Goal: Transaction & Acquisition: Purchase product/service

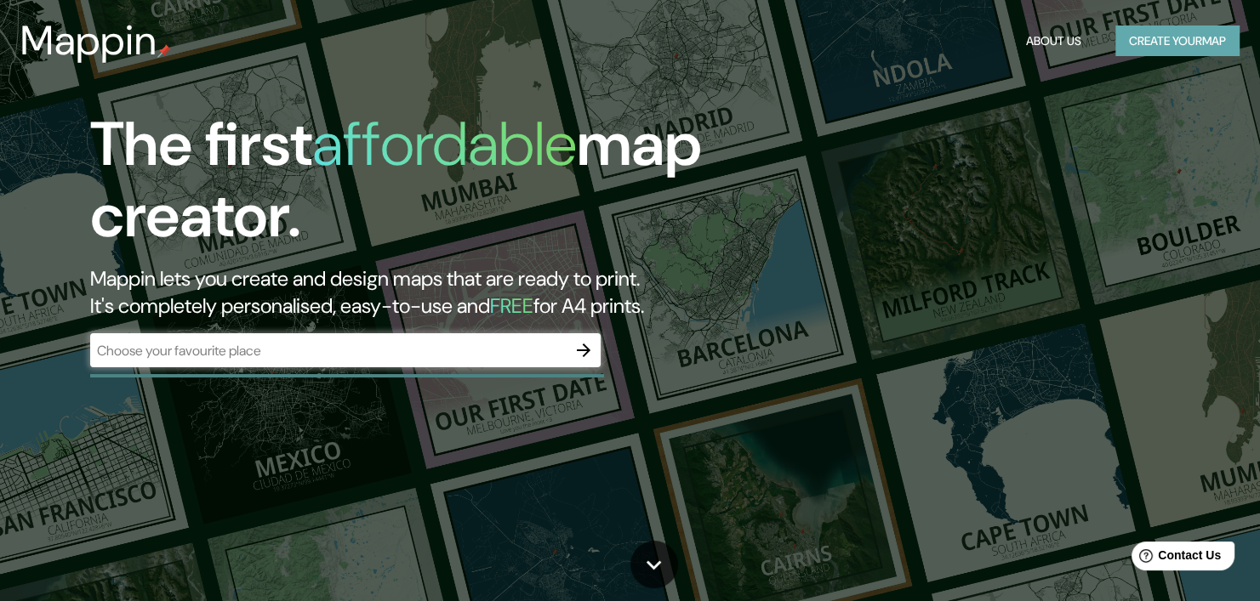
click at [1181, 37] on button "Create your map" at bounding box center [1177, 41] width 124 height 31
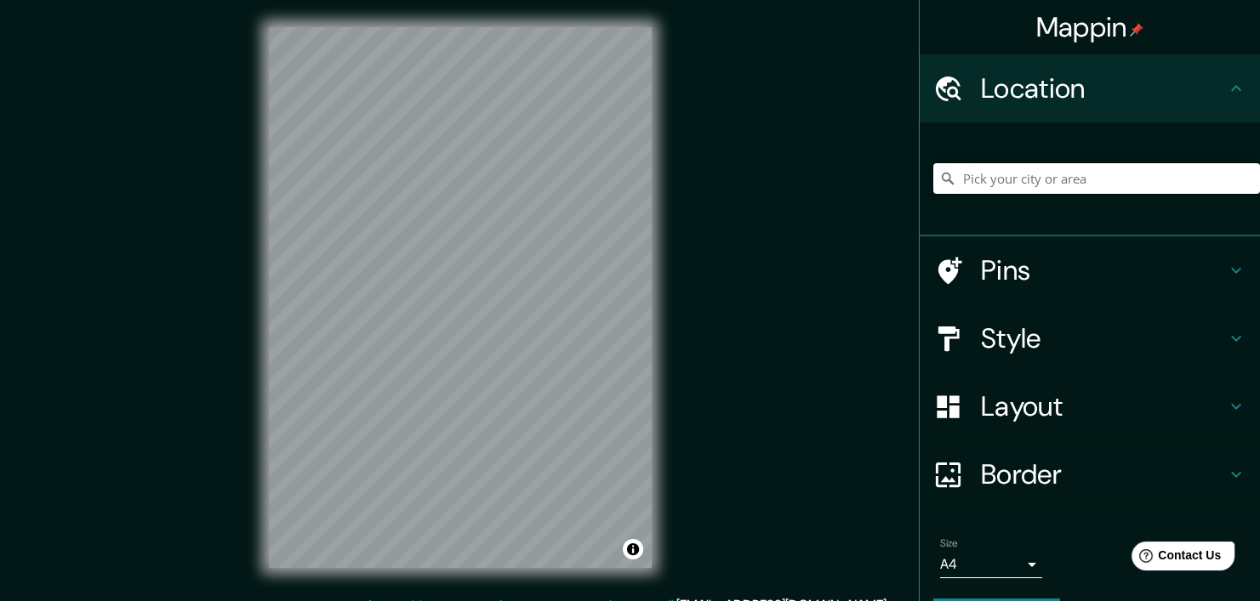
click at [1012, 186] on input "Pick your city or area" at bounding box center [1096, 178] width 327 height 31
paste input "Coordinación de Programas de Apoyo Educativa, Av. Venustiano Carranza, Chapulte…"
type input "Düsseldorf, North Rhine-Westphalia, Germany"
click at [1239, 183] on icon "Clear" at bounding box center [1246, 179] width 14 height 14
paste input "Coordinación de Programas de Apoyo Educativa, Av. Venustiano Carranza, Chapulte…"
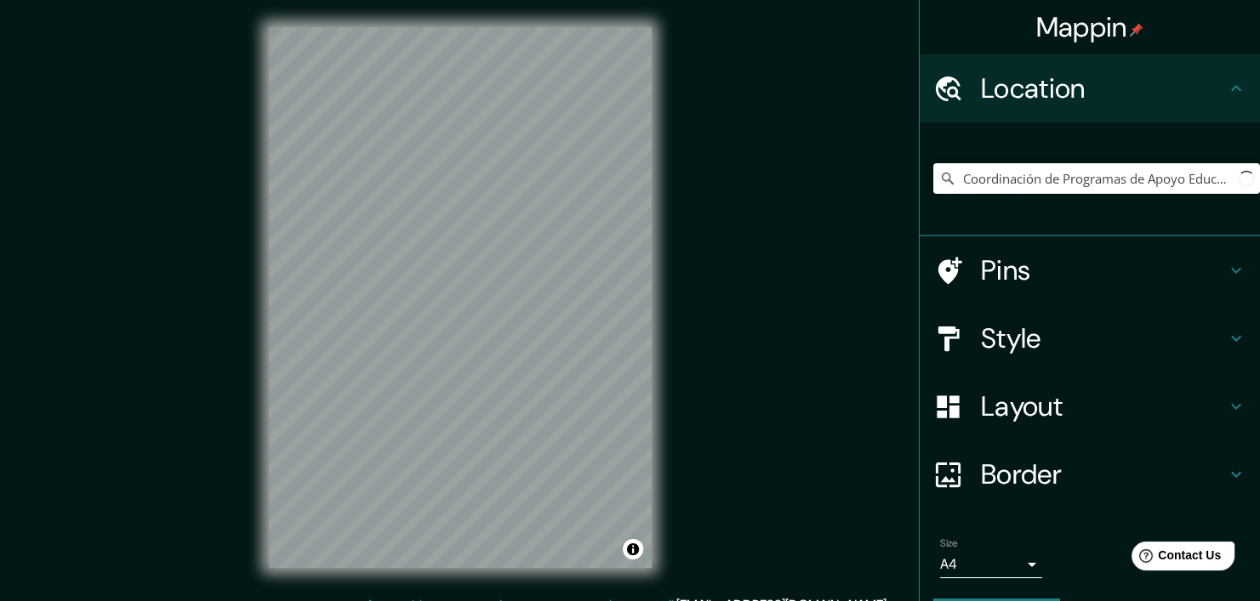
scroll to position [0, 430]
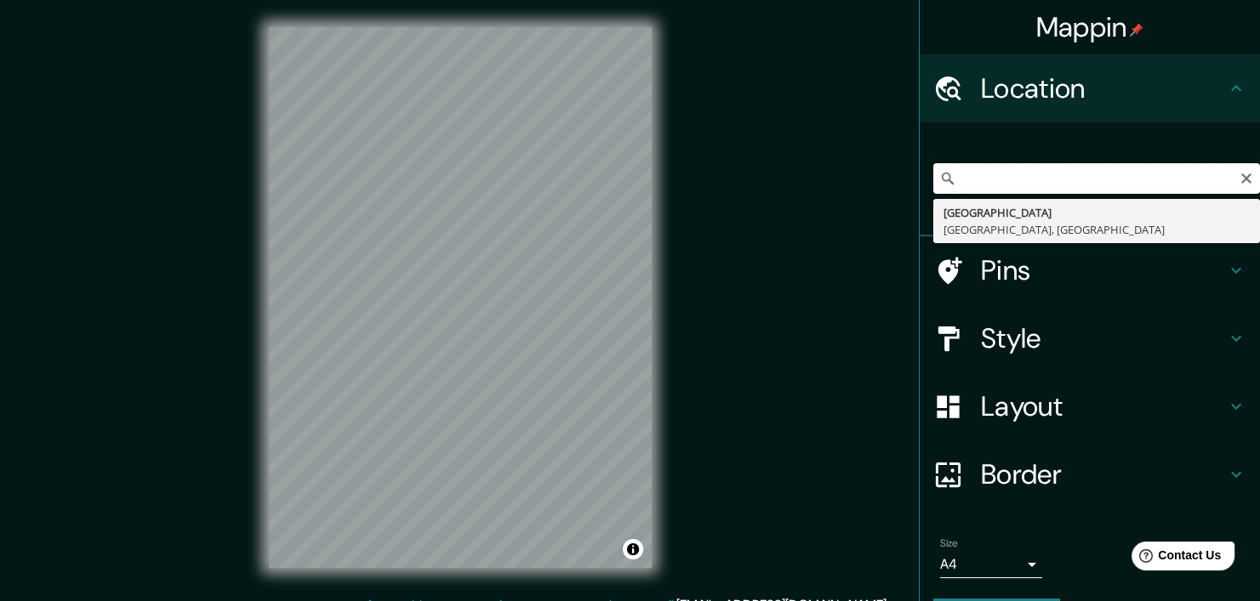
click at [1036, 185] on input "Coordinación de Programas de Apoyo Educativa, Av. Venustiano Carranza, Chapulte…" at bounding box center [1096, 178] width 327 height 31
drag, startPoint x: 1138, startPoint y: 179, endPoint x: 957, endPoint y: 177, distance: 181.2
click at [957, 177] on input "Coordinación de Programas de Apoyo Educativa, Av. Venustiano Carranza, Chapulte…" at bounding box center [1096, 178] width 327 height 31
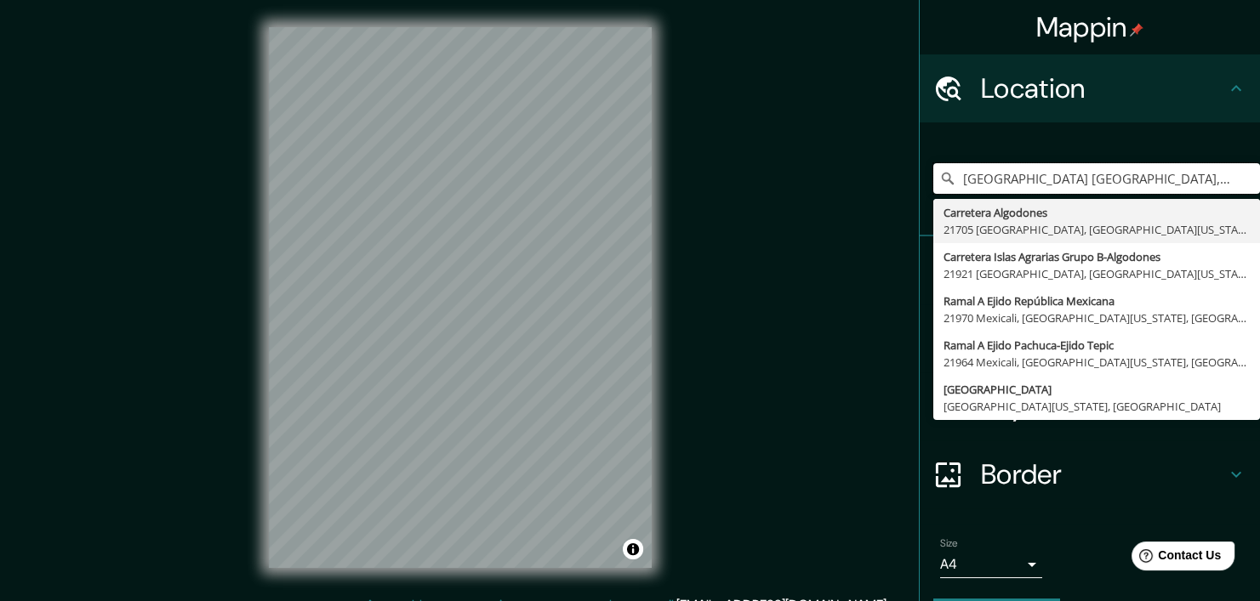
type input "Carretera Algodones, 21705 Mexicali, Baja California, Mexico"
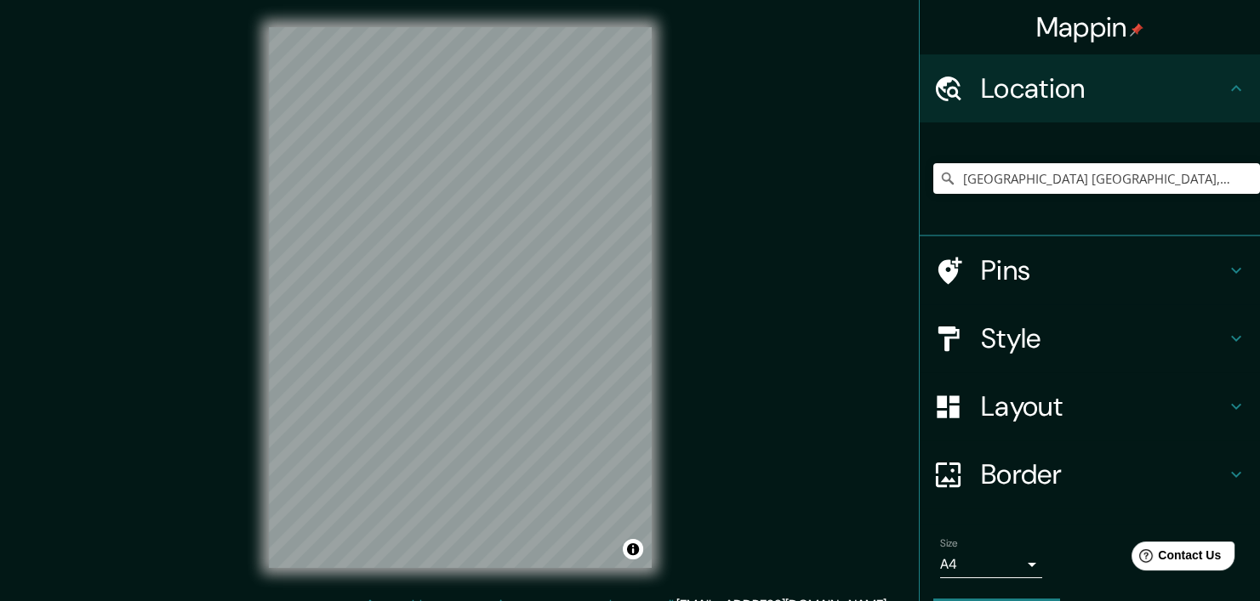
click at [1016, 343] on h4 "Style" at bounding box center [1103, 339] width 245 height 34
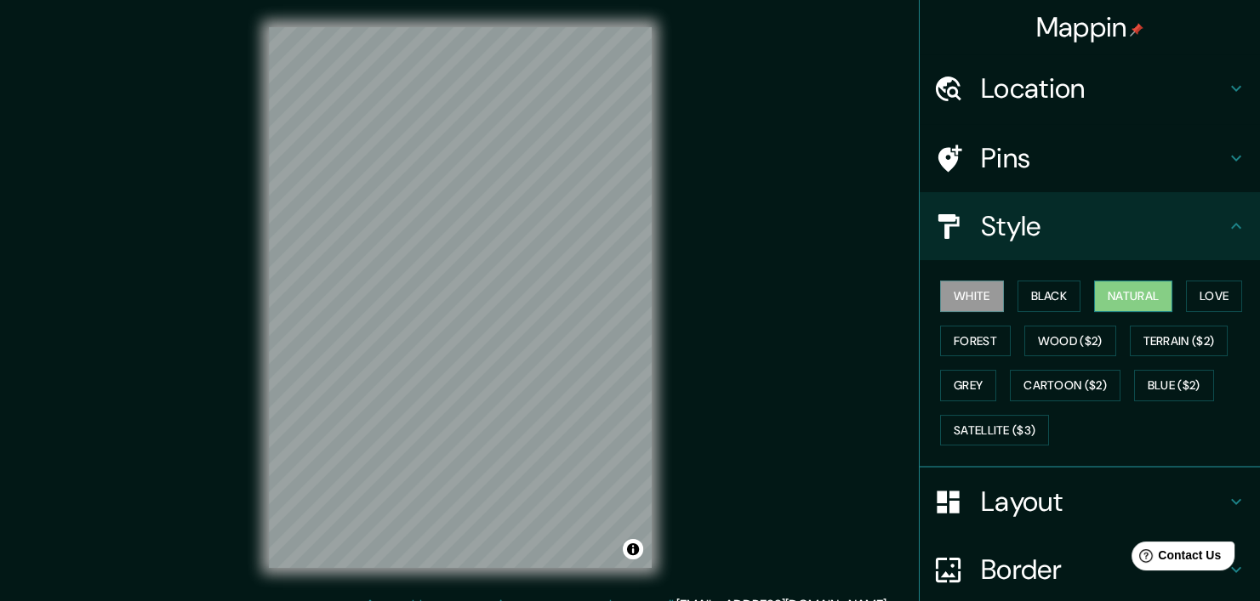
click at [1120, 295] on button "Natural" at bounding box center [1133, 296] width 78 height 31
click at [1181, 485] on h4 "Layout" at bounding box center [1103, 502] width 245 height 34
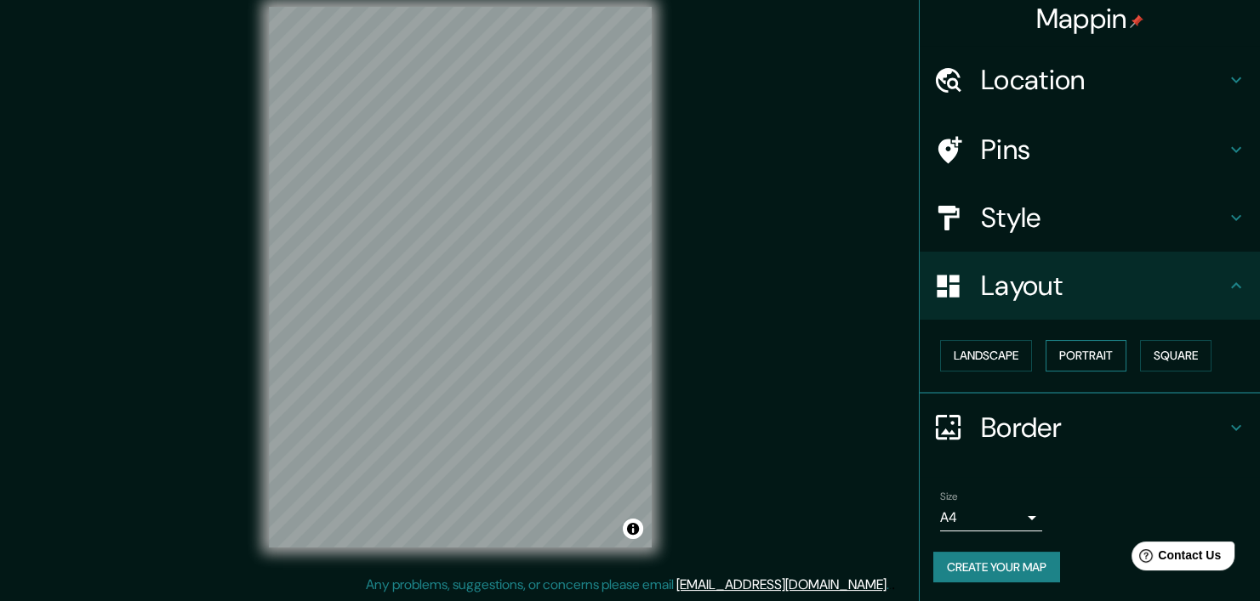
scroll to position [21, 0]
click at [1078, 359] on button "Portrait" at bounding box center [1085, 355] width 81 height 31
click at [1188, 356] on button "Square" at bounding box center [1175, 355] width 71 height 31
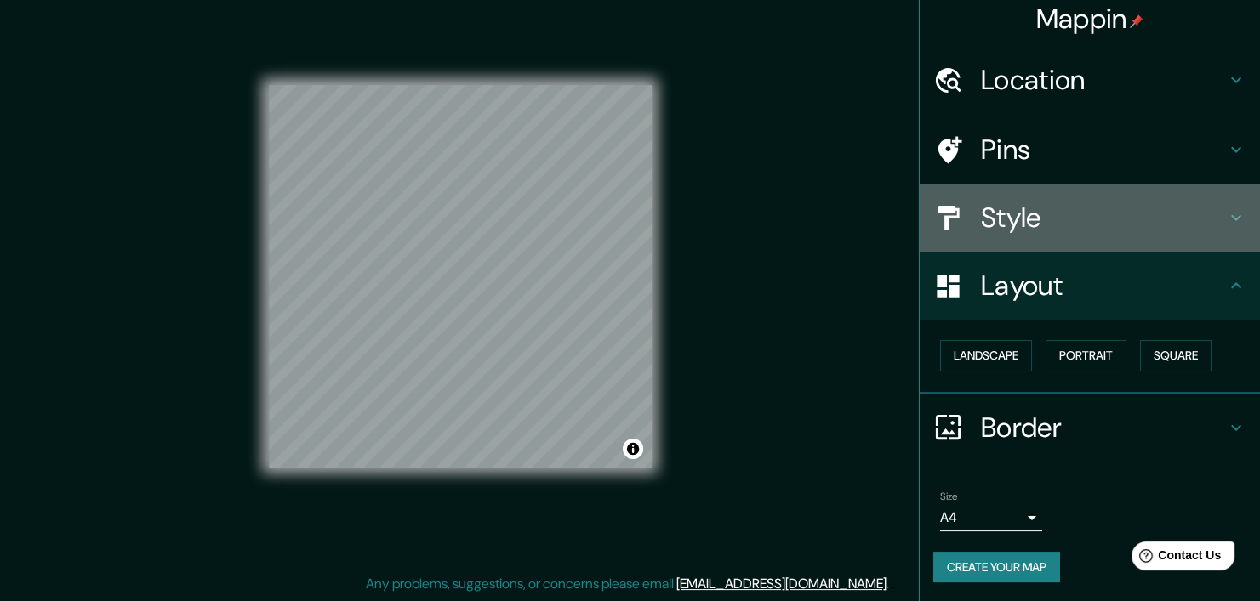
click at [1104, 210] on h4 "Style" at bounding box center [1103, 218] width 245 height 34
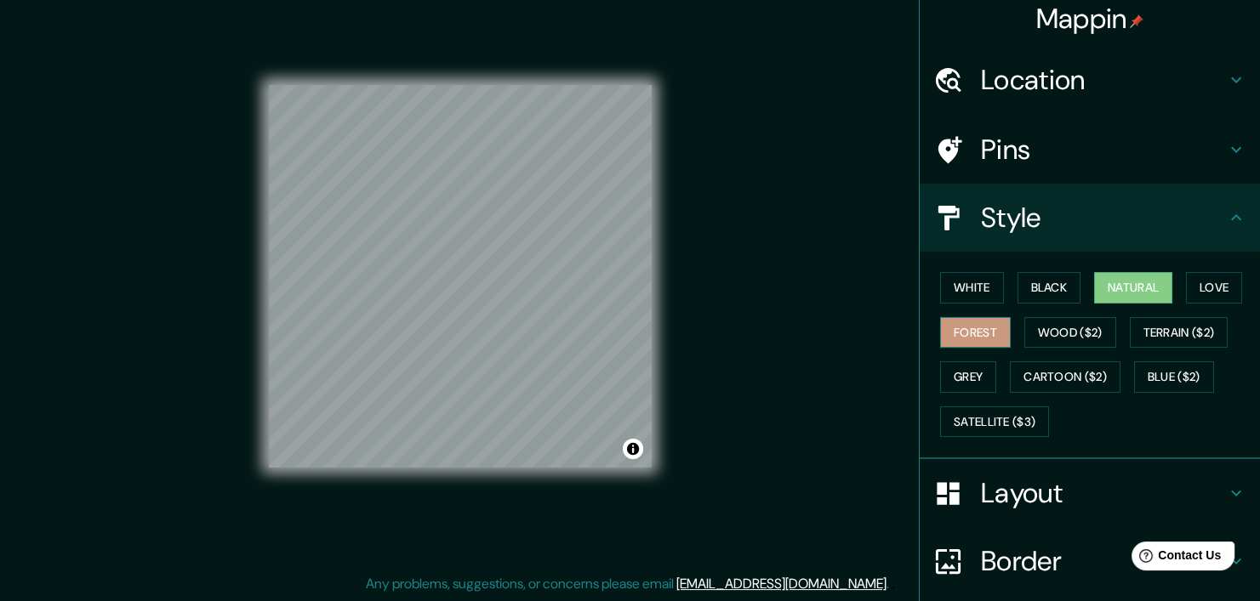
click at [950, 333] on button "Forest" at bounding box center [975, 332] width 71 height 31
click at [1051, 287] on button "Black" at bounding box center [1049, 287] width 64 height 31
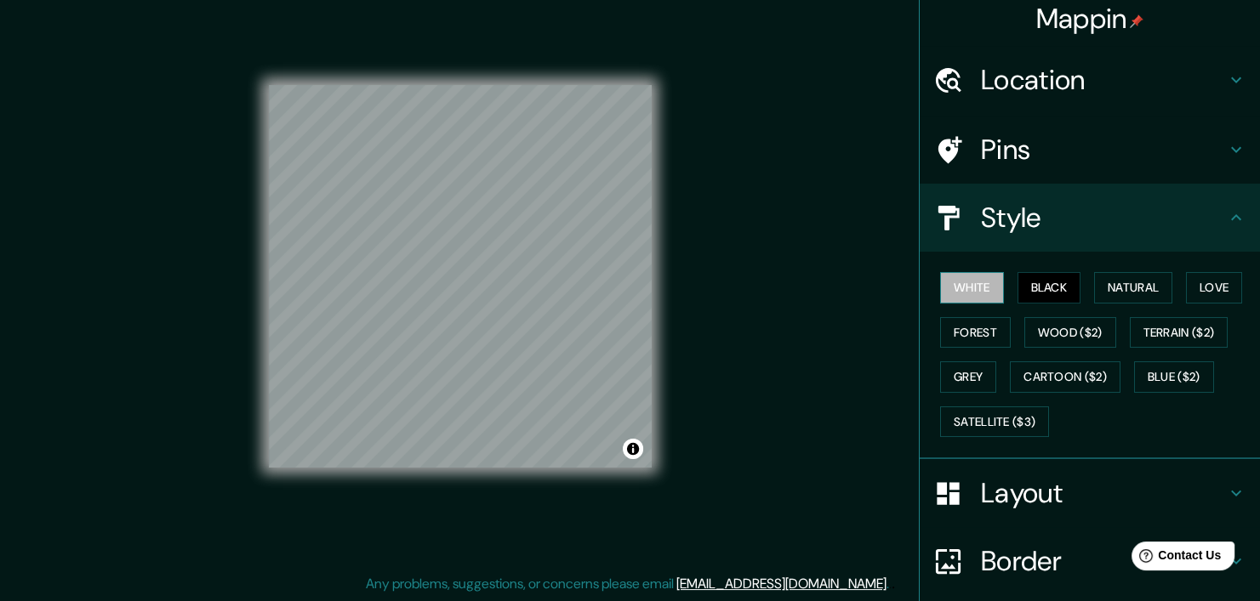
click at [956, 290] on button "White" at bounding box center [972, 287] width 64 height 31
click at [958, 330] on button "Forest" at bounding box center [975, 332] width 71 height 31
click at [1028, 285] on button "Black" at bounding box center [1049, 287] width 64 height 31
click at [963, 286] on button "White" at bounding box center [972, 287] width 64 height 31
click at [1197, 282] on button "Love" at bounding box center [1214, 287] width 56 height 31
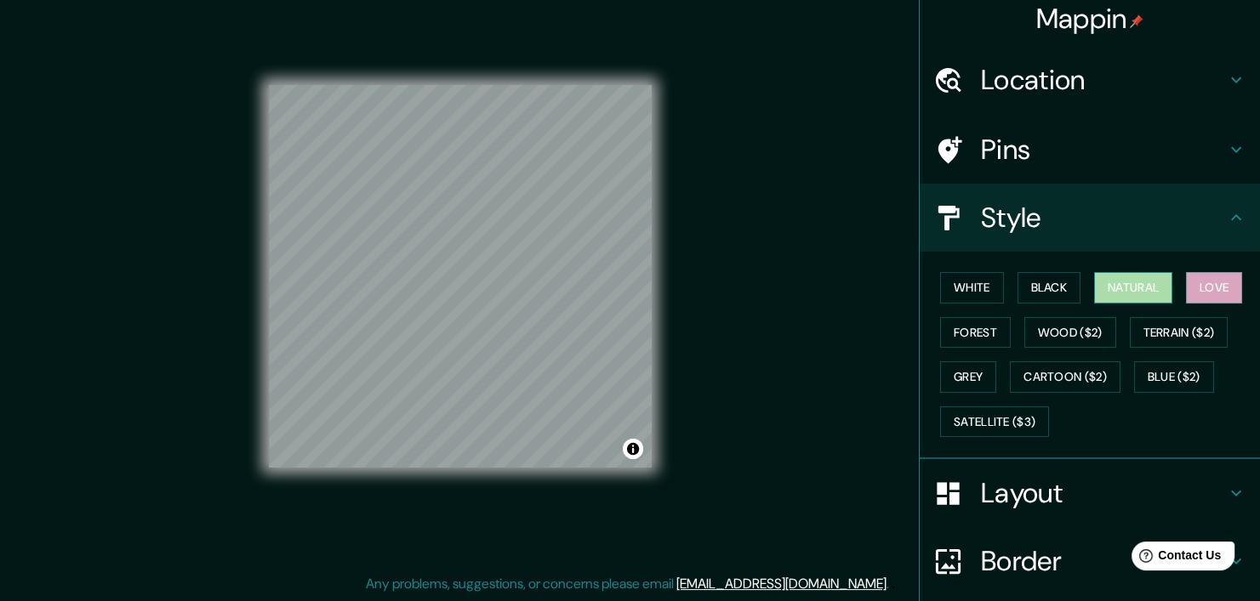
click at [1152, 284] on button "Natural" at bounding box center [1133, 287] width 78 height 31
click at [967, 336] on button "Forest" at bounding box center [975, 332] width 71 height 31
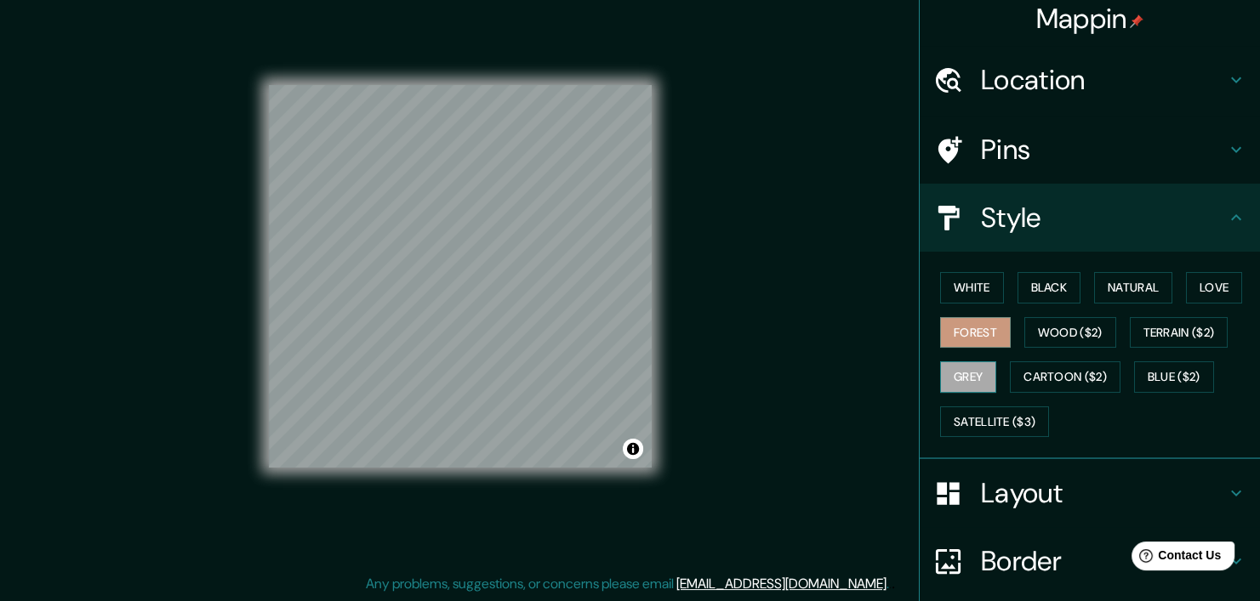
click at [952, 372] on button "Grey" at bounding box center [968, 377] width 56 height 31
click at [1051, 371] on button "Cartoon ($2)" at bounding box center [1065, 377] width 111 height 31
click at [961, 373] on button "Grey" at bounding box center [968, 377] width 56 height 31
click at [1051, 140] on h4 "Pins" at bounding box center [1103, 150] width 245 height 34
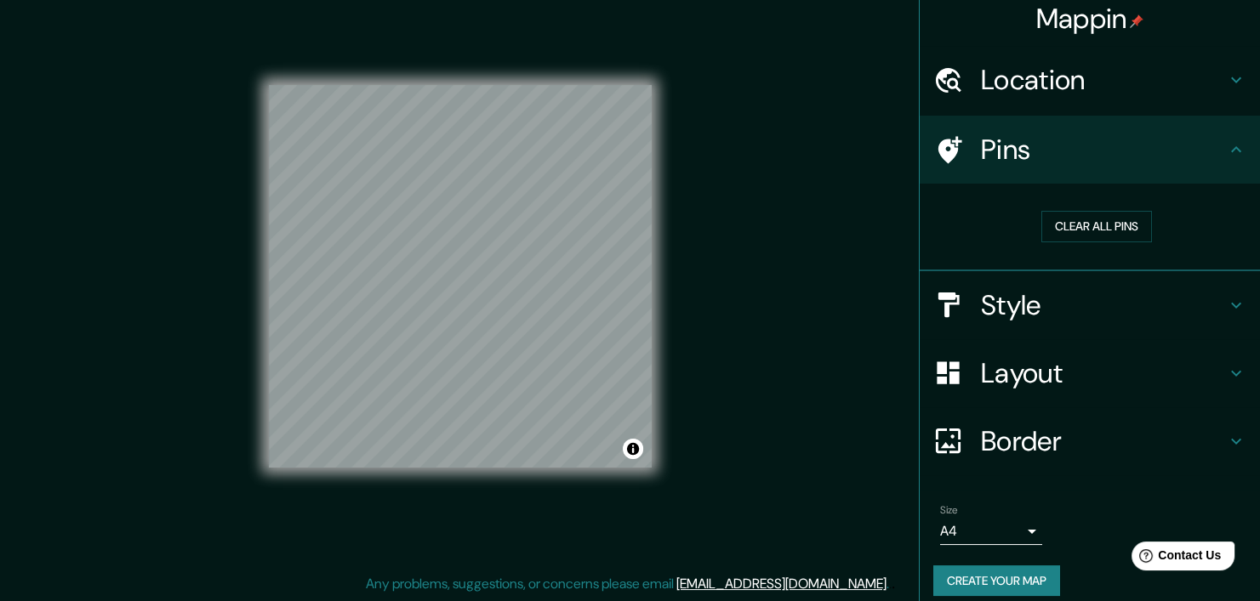
click at [1092, 83] on h4 "Location" at bounding box center [1103, 80] width 245 height 34
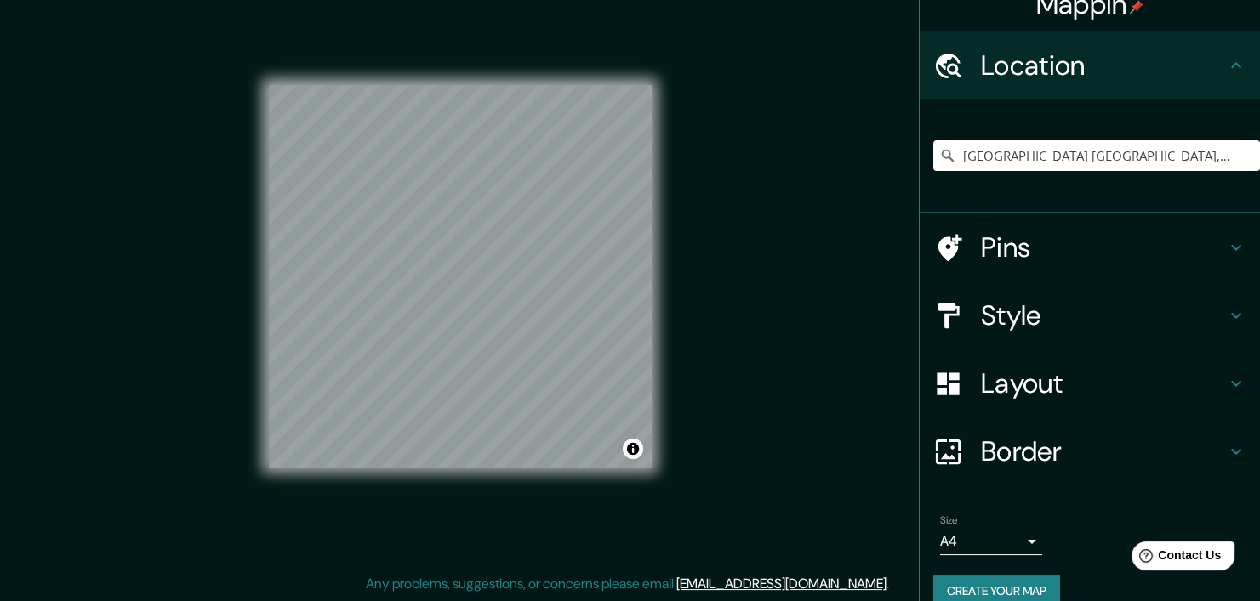
scroll to position [48, 0]
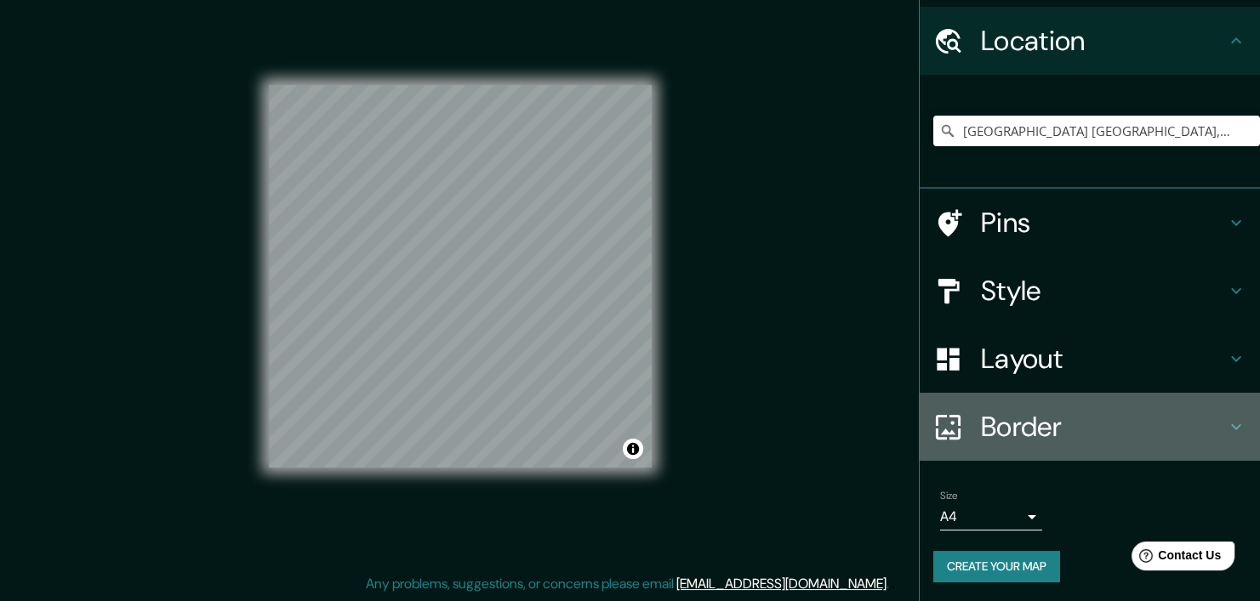
click at [1030, 436] on h4 "Border" at bounding box center [1103, 427] width 245 height 34
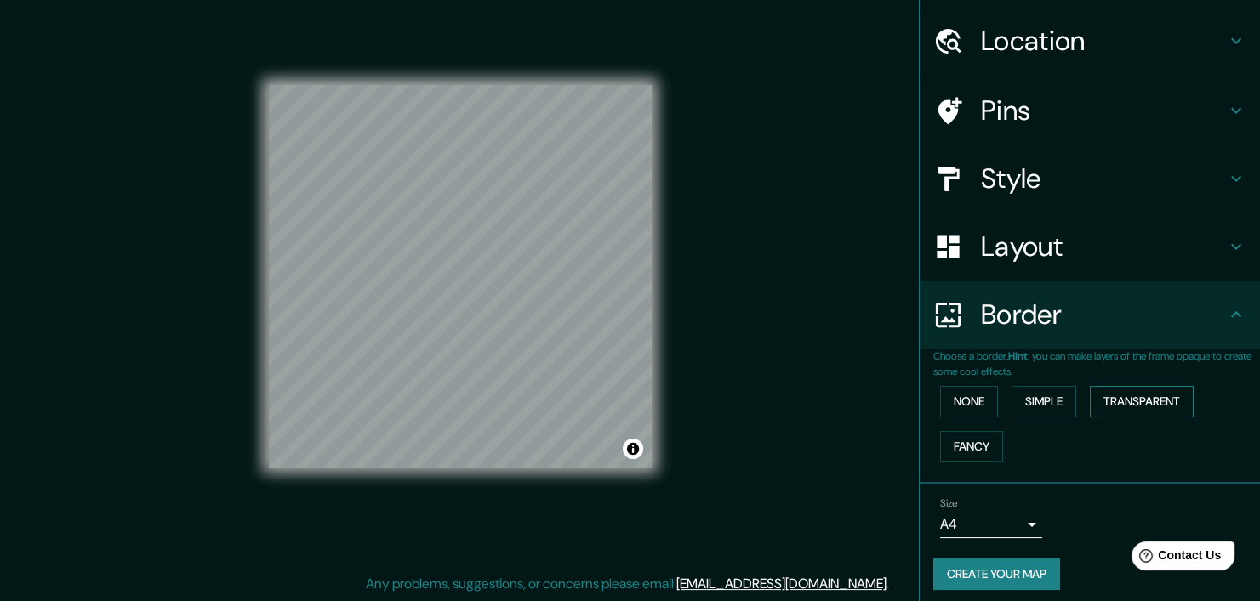
click at [1129, 405] on button "Transparent" at bounding box center [1142, 401] width 104 height 31
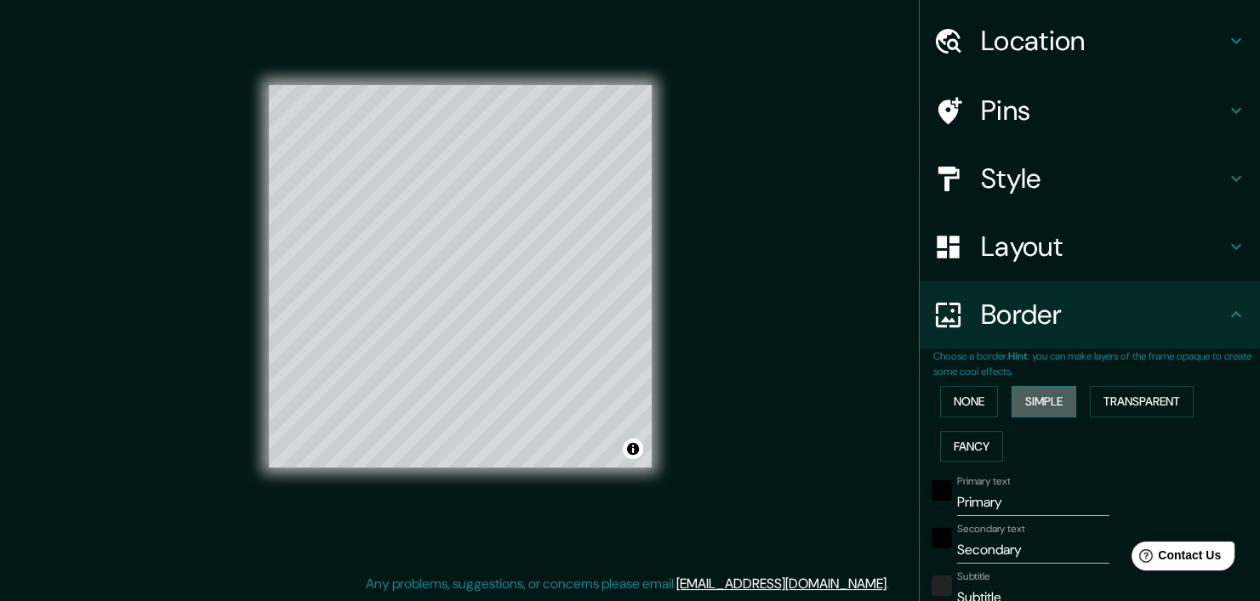
click at [1037, 396] on button "Simple" at bounding box center [1043, 401] width 65 height 31
click at [959, 402] on button "None" at bounding box center [969, 401] width 58 height 31
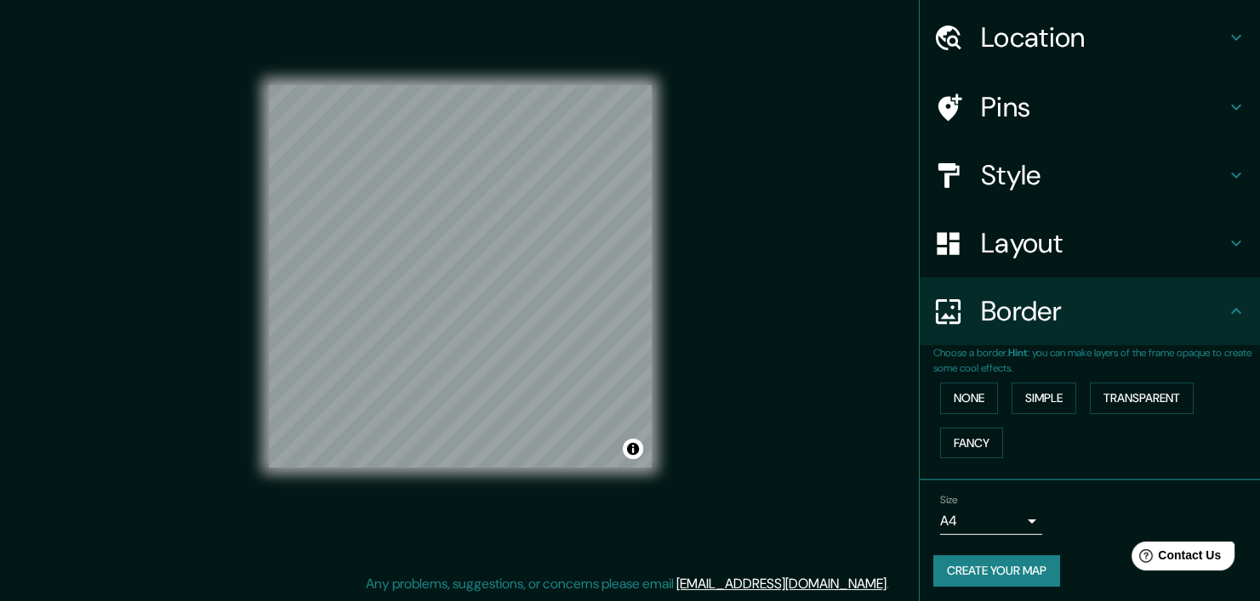
scroll to position [54, 0]
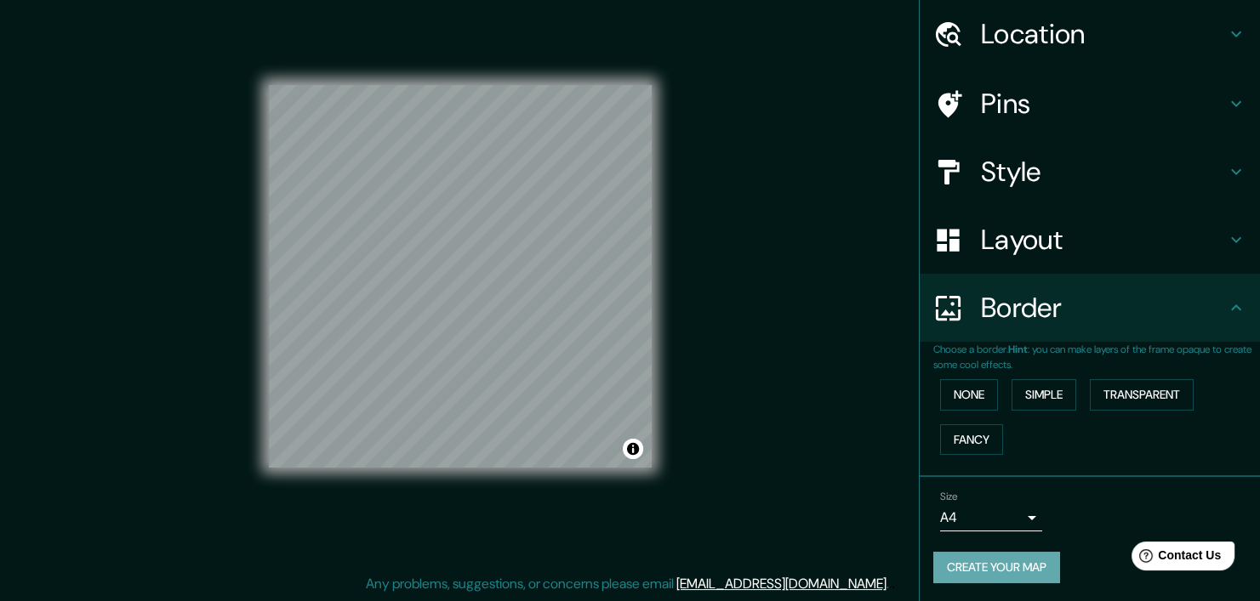
click at [1006, 569] on button "Create your map" at bounding box center [996, 567] width 127 height 31
click at [1096, 504] on div "Size A4 single" at bounding box center [1089, 511] width 313 height 54
click at [1014, 562] on div "Create your map" at bounding box center [1089, 567] width 313 height 31
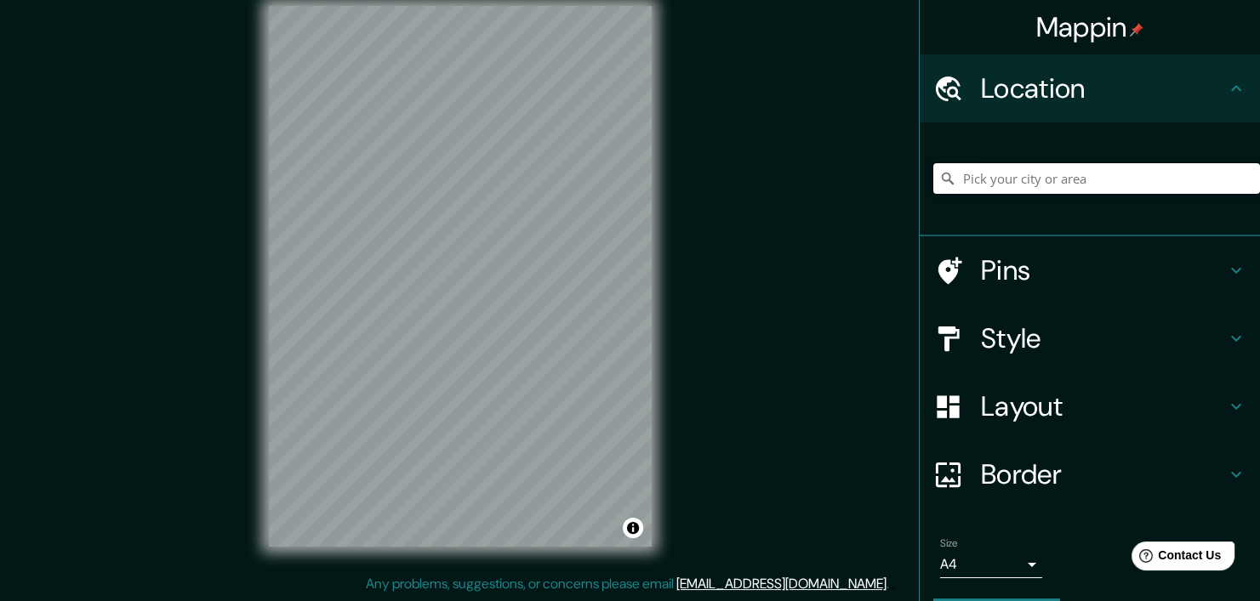
click at [1012, 179] on input "Pick your city or area" at bounding box center [1096, 178] width 327 height 31
type input "Mexicali, [GEOGRAPHIC_DATA][US_STATE], [GEOGRAPHIC_DATA]"
click at [1038, 336] on h4 "Style" at bounding box center [1103, 339] width 245 height 34
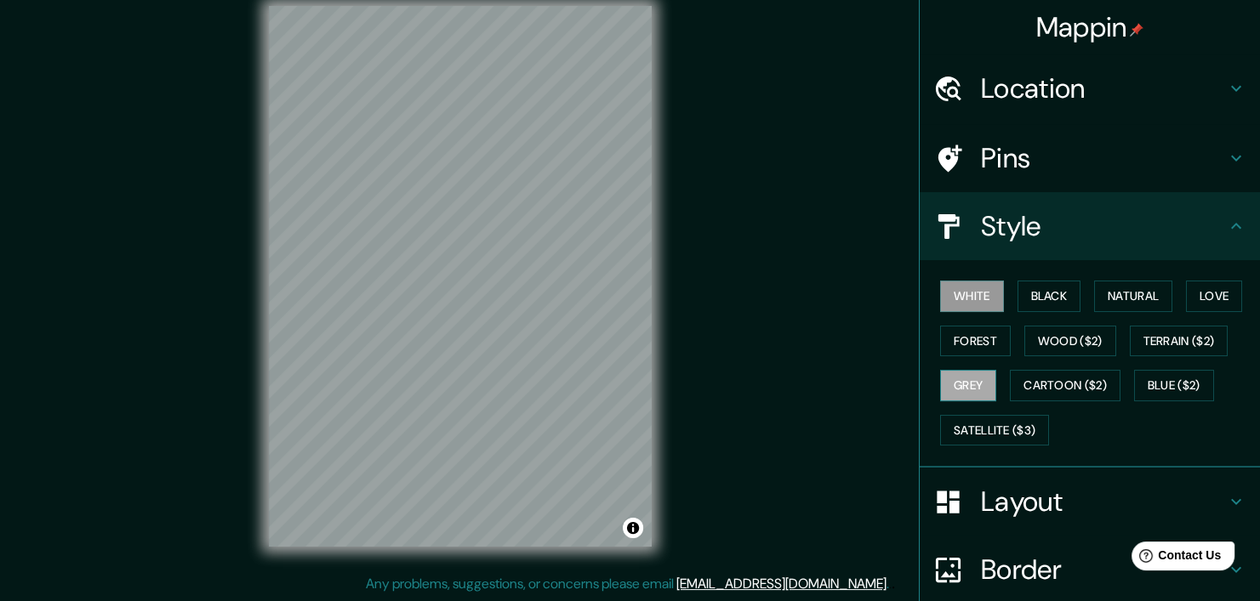
click at [954, 385] on button "Grey" at bounding box center [968, 385] width 56 height 31
click at [960, 340] on button "Forest" at bounding box center [975, 341] width 71 height 31
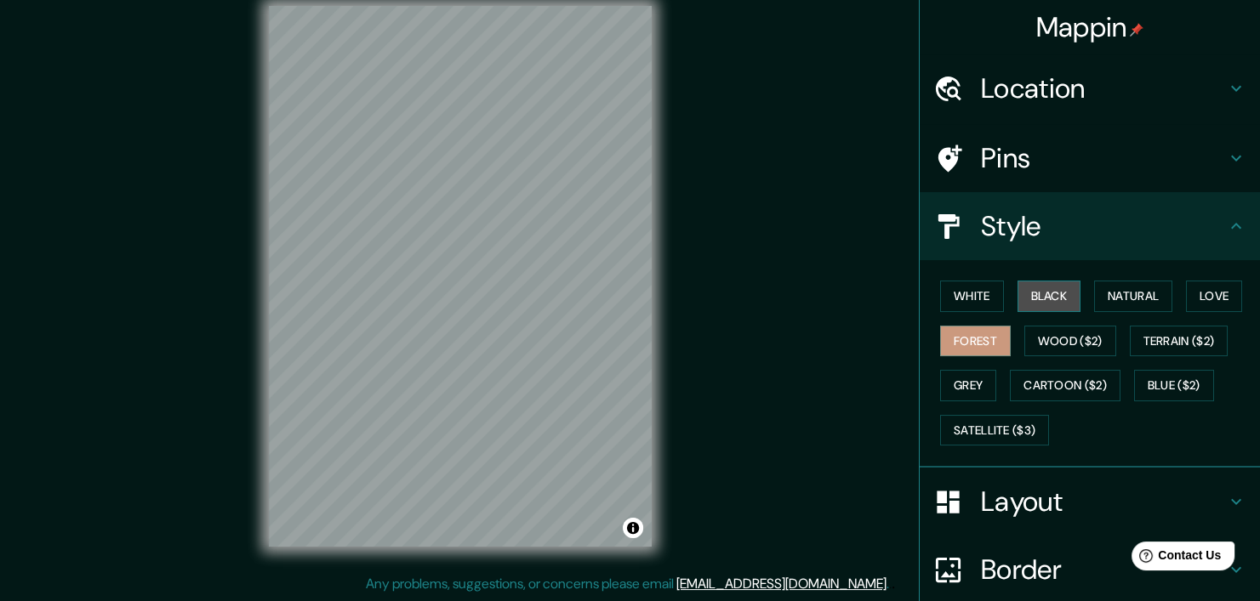
click at [1045, 293] on button "Black" at bounding box center [1049, 296] width 64 height 31
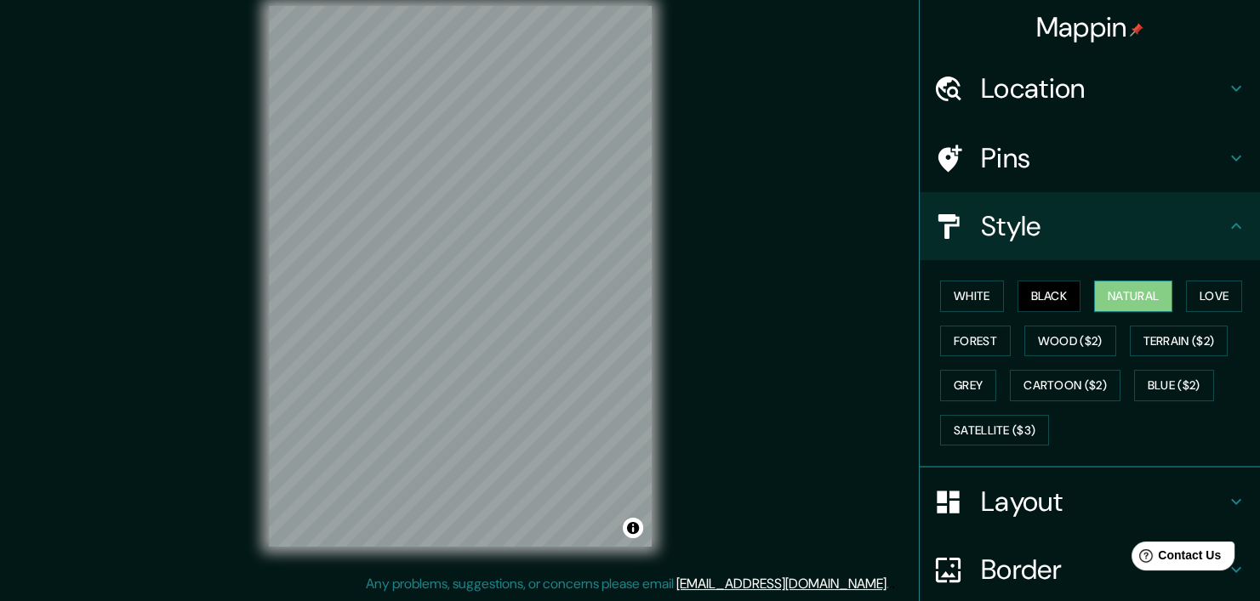
click at [1115, 294] on button "Natural" at bounding box center [1133, 296] width 78 height 31
click at [972, 295] on button "White" at bounding box center [972, 296] width 64 height 31
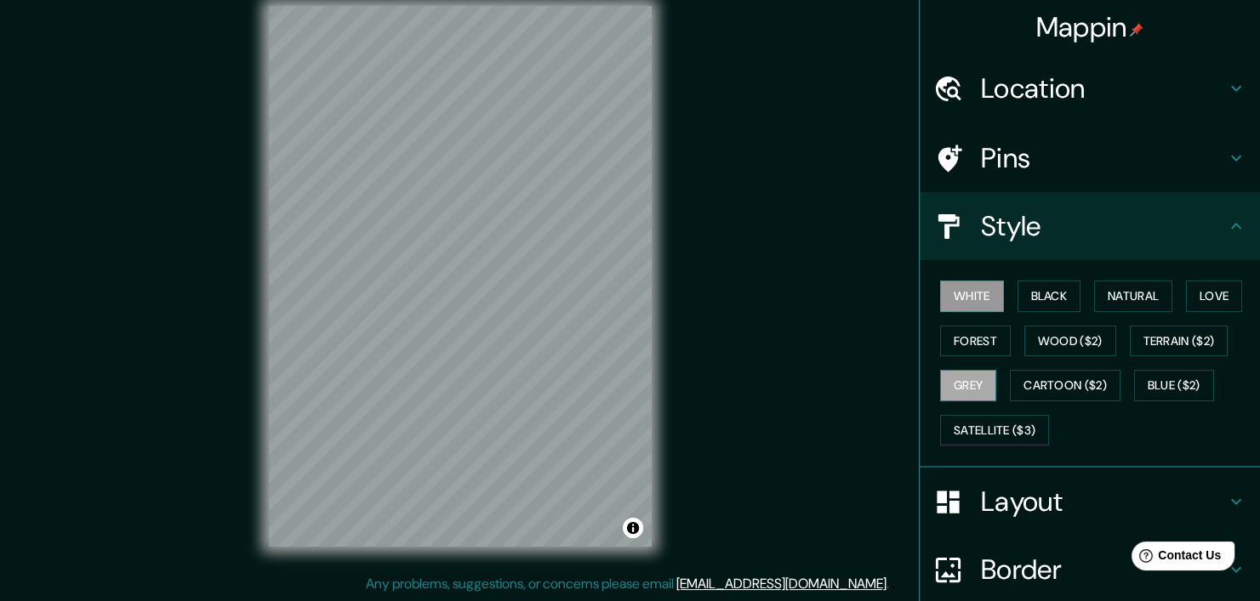
click at [975, 378] on button "Grey" at bounding box center [968, 385] width 56 height 31
click at [1041, 502] on h4 "Layout" at bounding box center [1103, 502] width 245 height 34
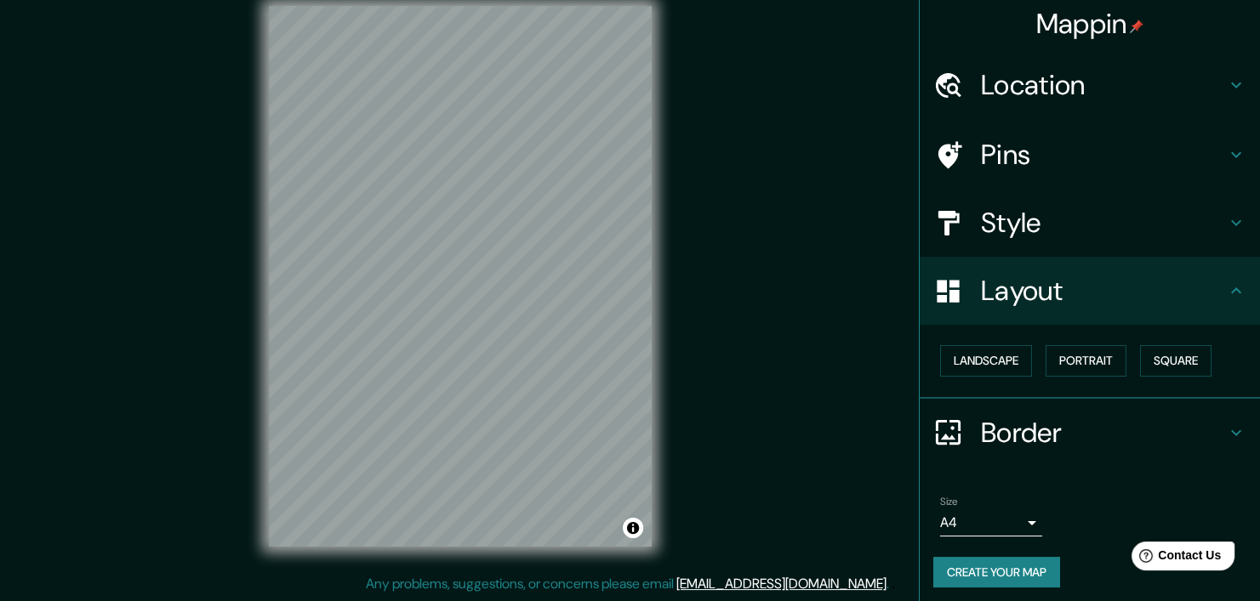
scroll to position [9, 0]
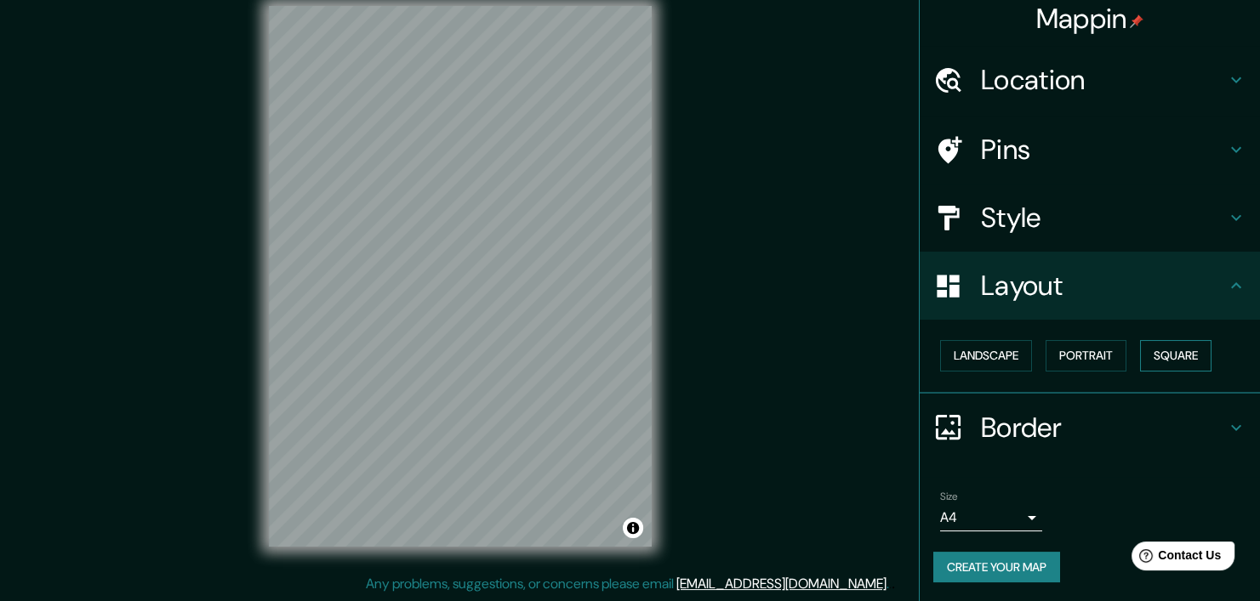
click at [1147, 360] on button "Square" at bounding box center [1175, 355] width 71 height 31
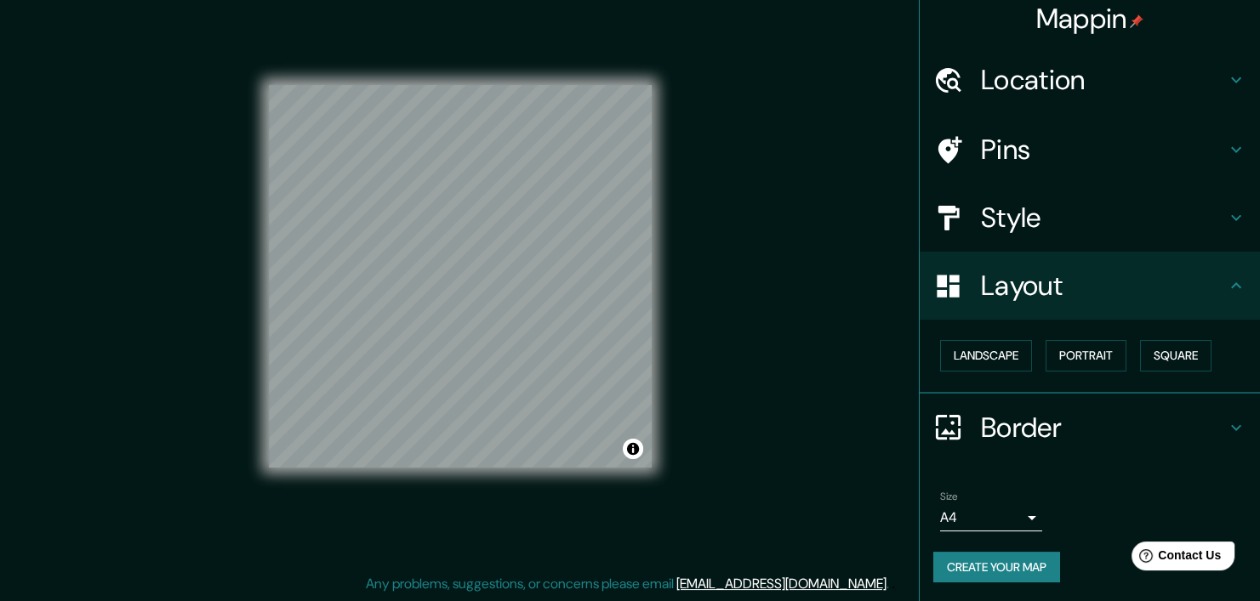
click at [972, 571] on button "Create your map" at bounding box center [996, 567] width 127 height 31
